Goal: Find specific page/section: Find specific page/section

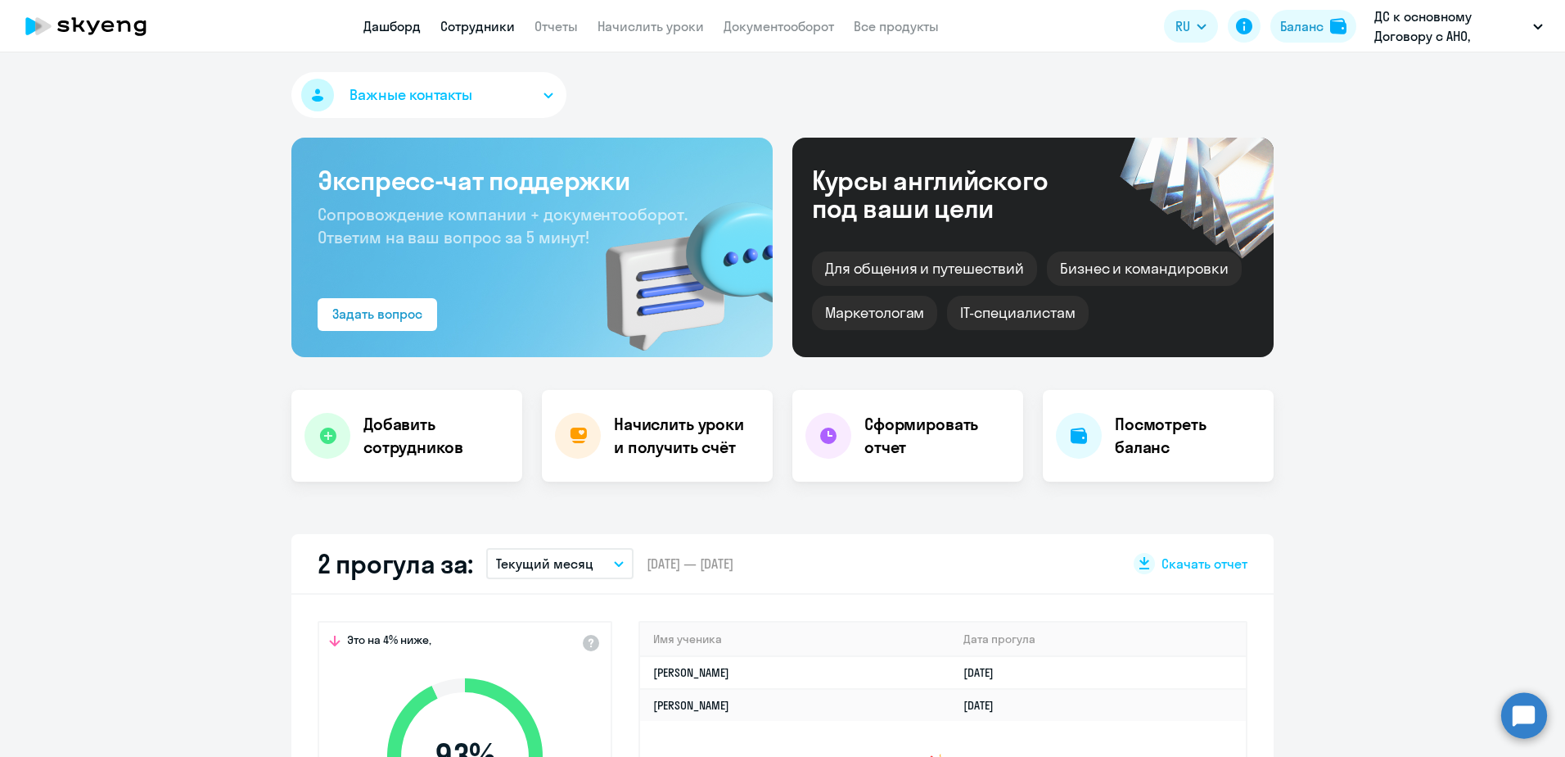
click at [475, 26] on link "Сотрудники" at bounding box center [477, 26] width 75 height 16
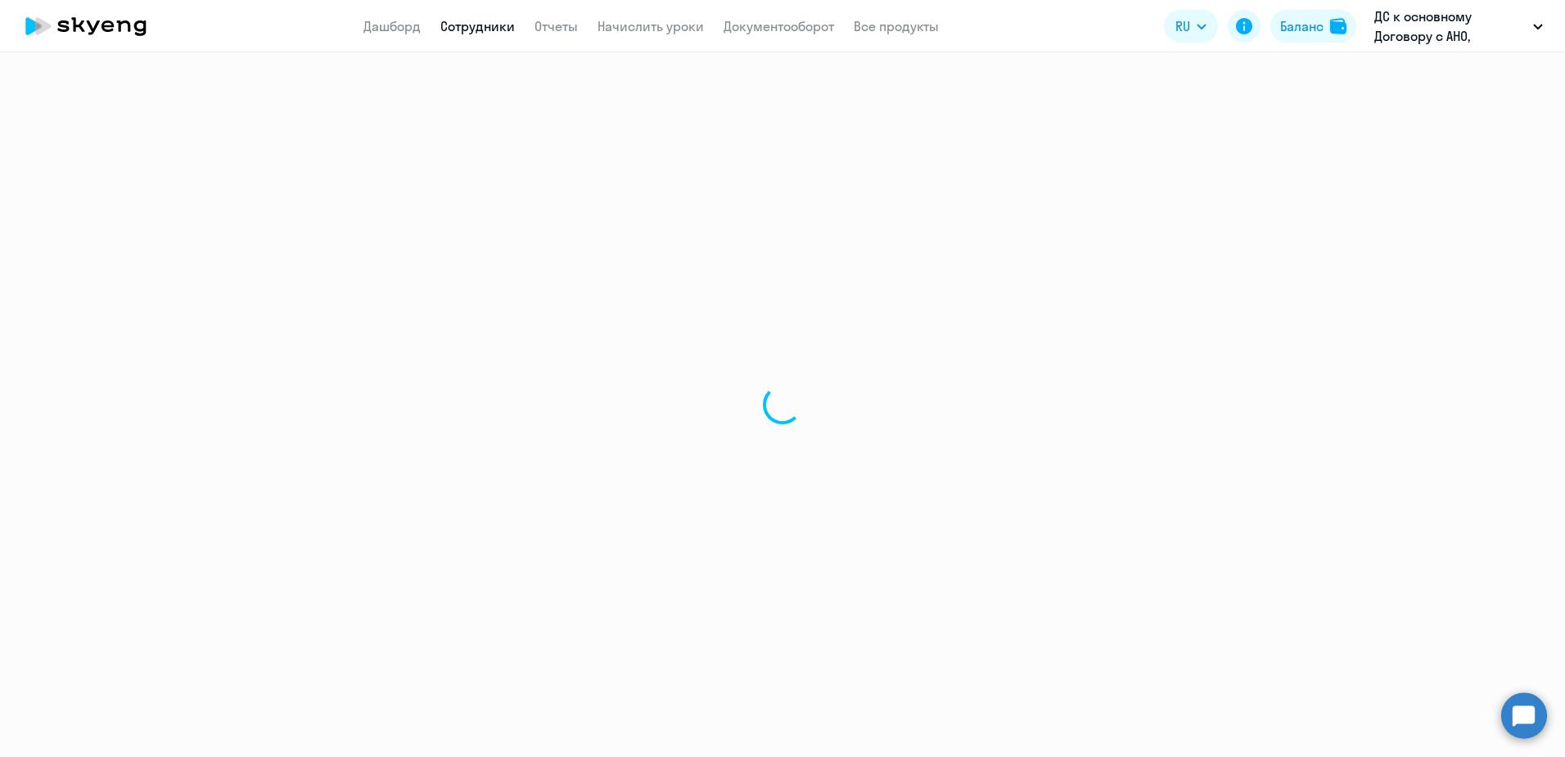
select select "30"
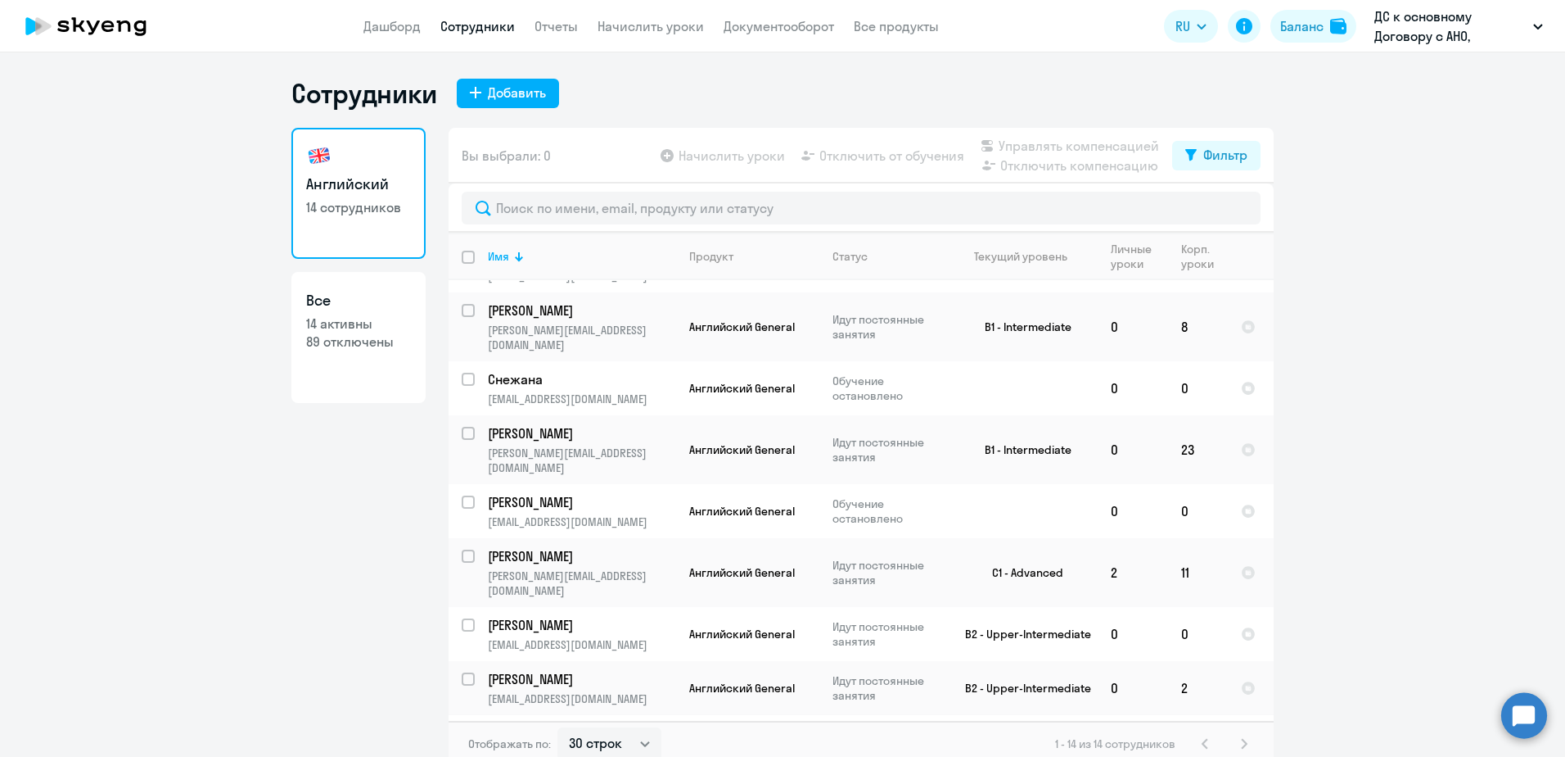
scroll to position [316, 0]
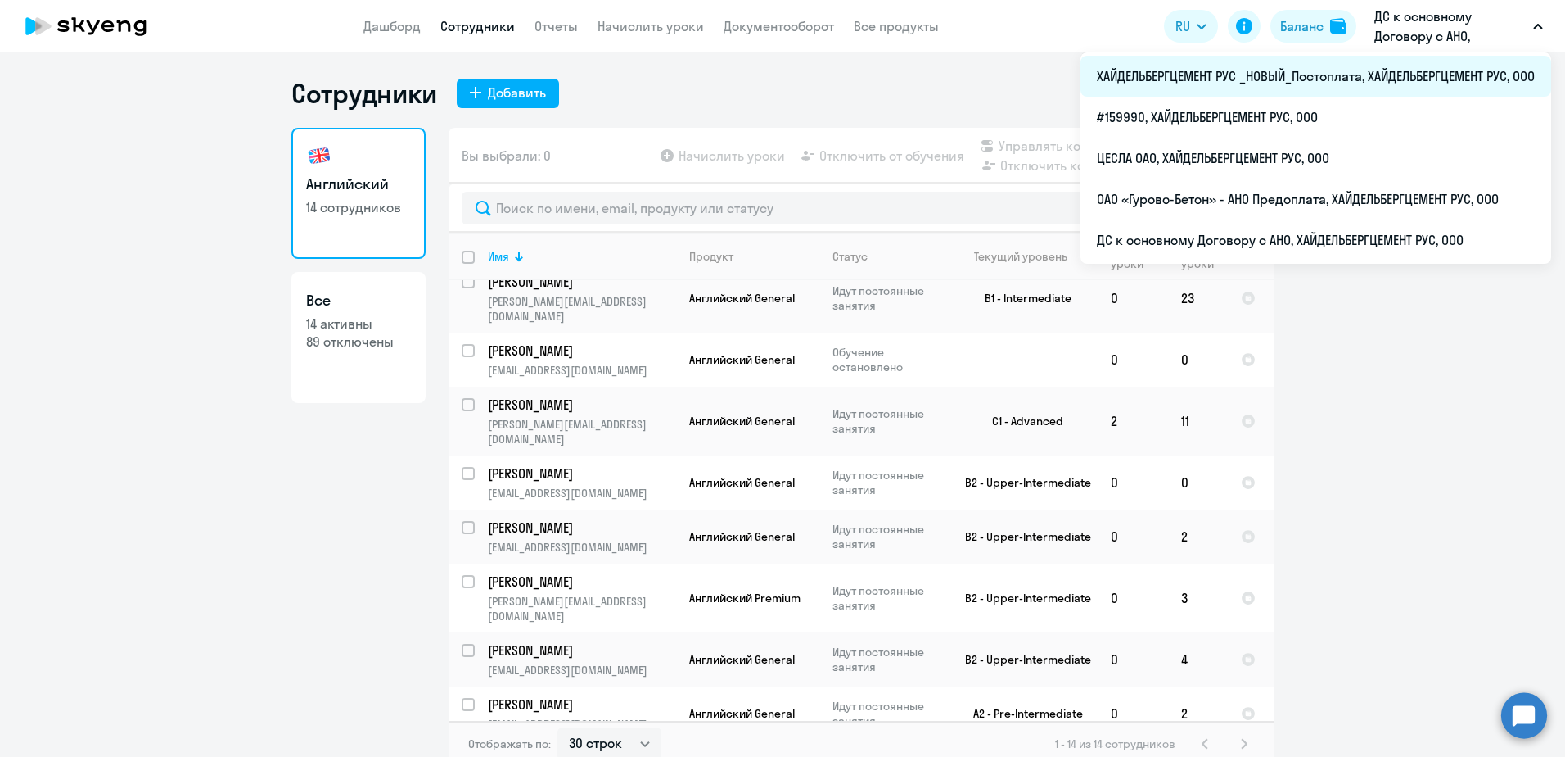
click at [1299, 65] on li "ХАЙДЕЛЬБЕРГЦЕМЕНТ РУС _НОВЫЙ_Постоплата, ХАЙДЕЛЬБЕРГЦЕМЕНТ РУС, ООО" at bounding box center [1316, 76] width 471 height 41
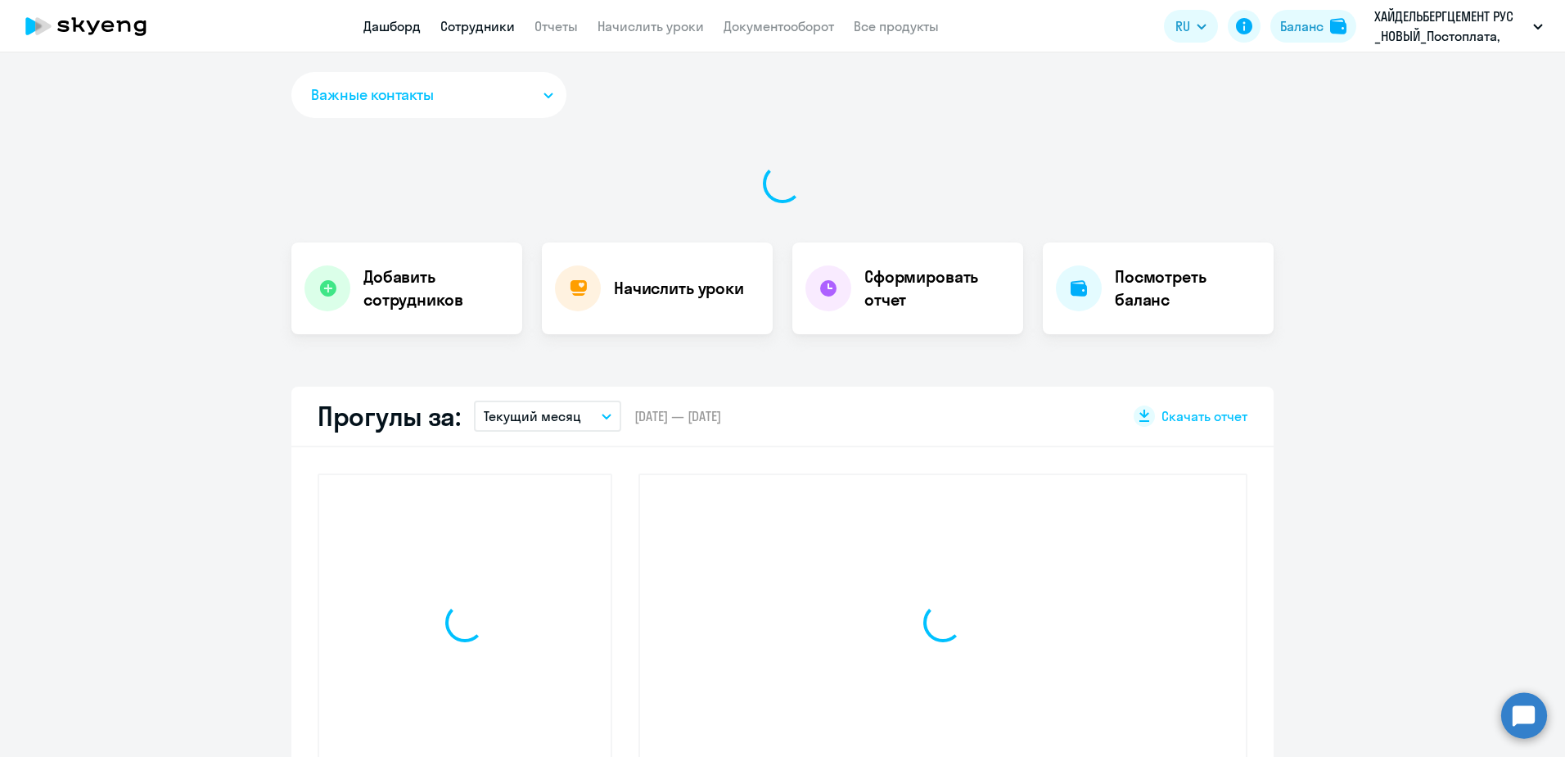
click at [460, 29] on link "Сотрудники" at bounding box center [477, 26] width 75 height 16
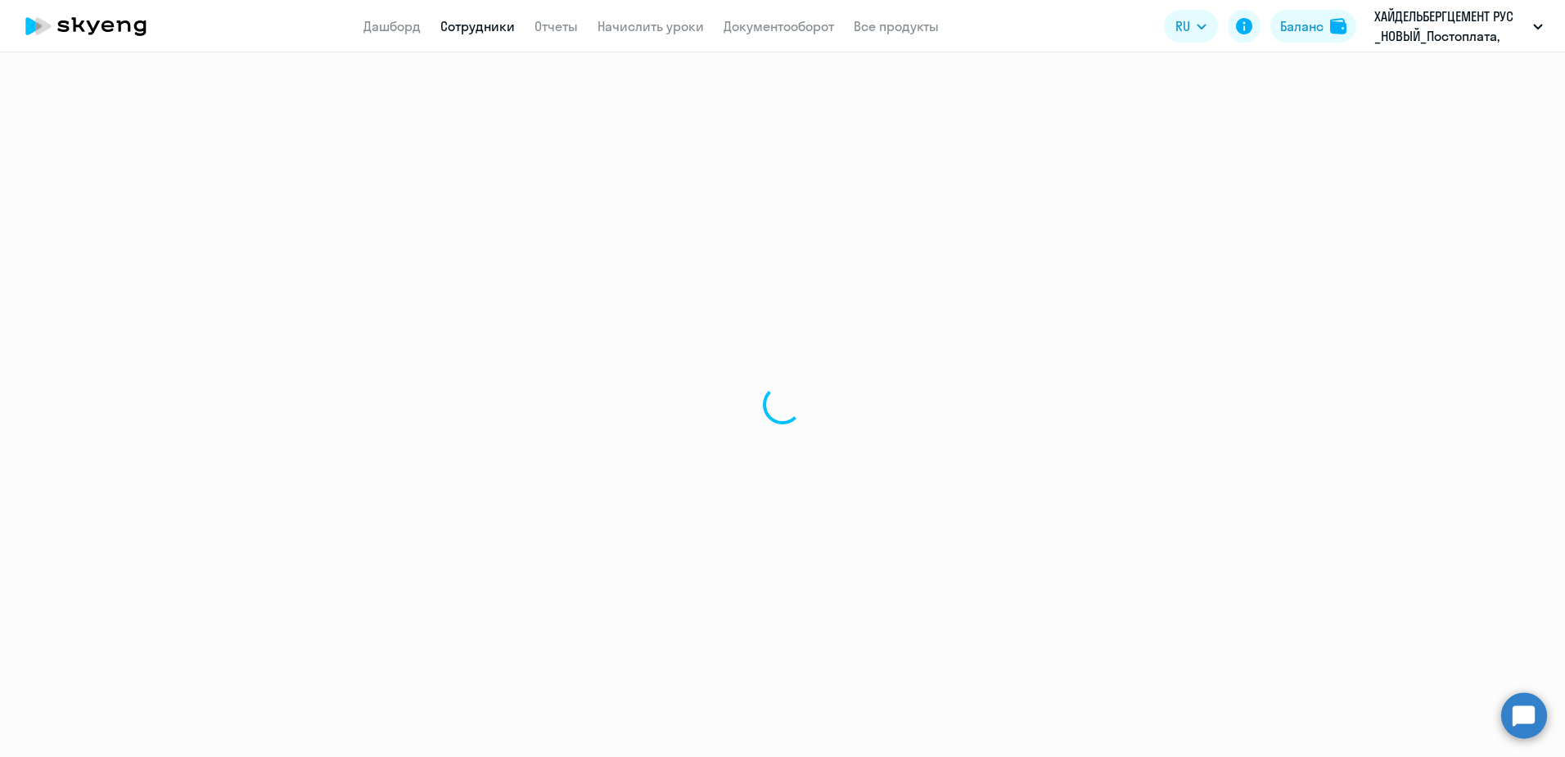
select select "30"
